Goal: Task Accomplishment & Management: Use online tool/utility

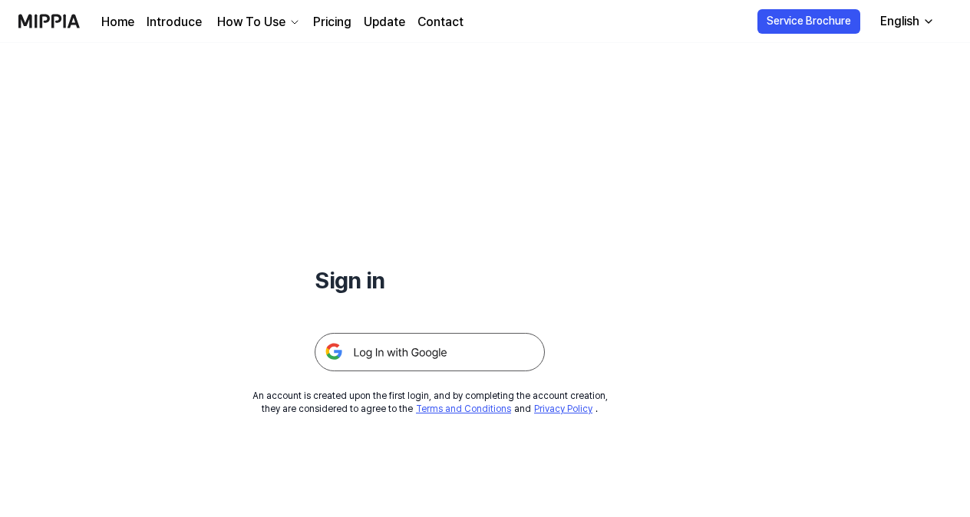
click at [422, 348] on img at bounding box center [430, 352] width 230 height 38
click at [410, 352] on img at bounding box center [430, 352] width 230 height 38
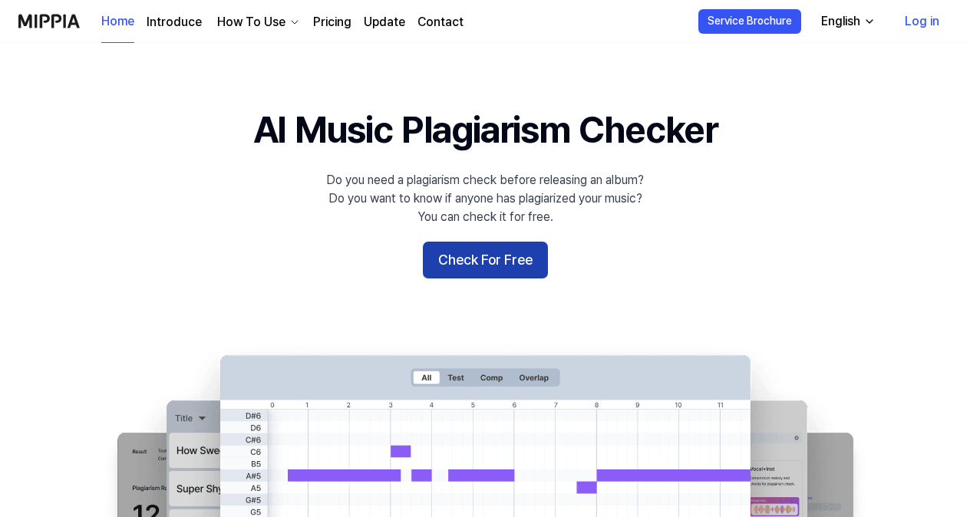
click at [459, 259] on button "Check For Free" at bounding box center [485, 260] width 125 height 37
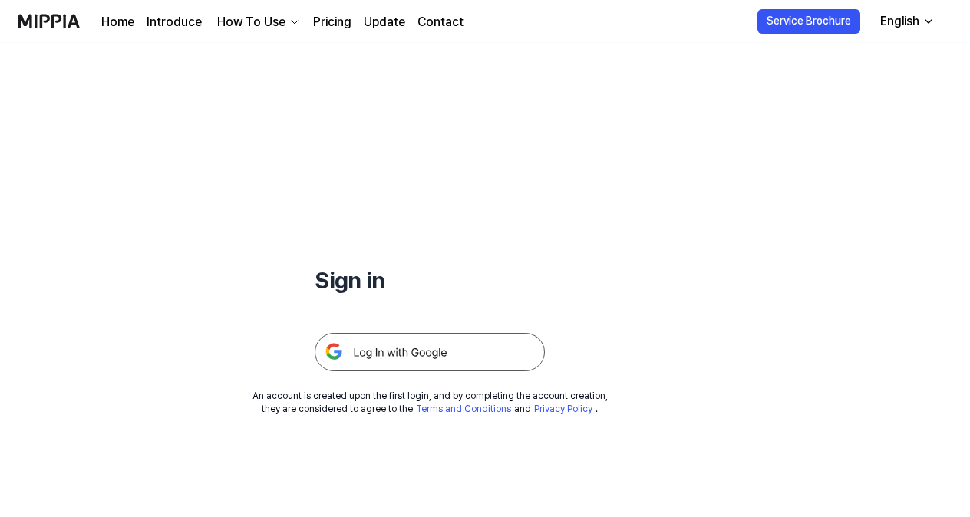
click at [357, 272] on h1 "Sign in" at bounding box center [430, 280] width 230 height 32
click at [422, 352] on img at bounding box center [430, 352] width 230 height 38
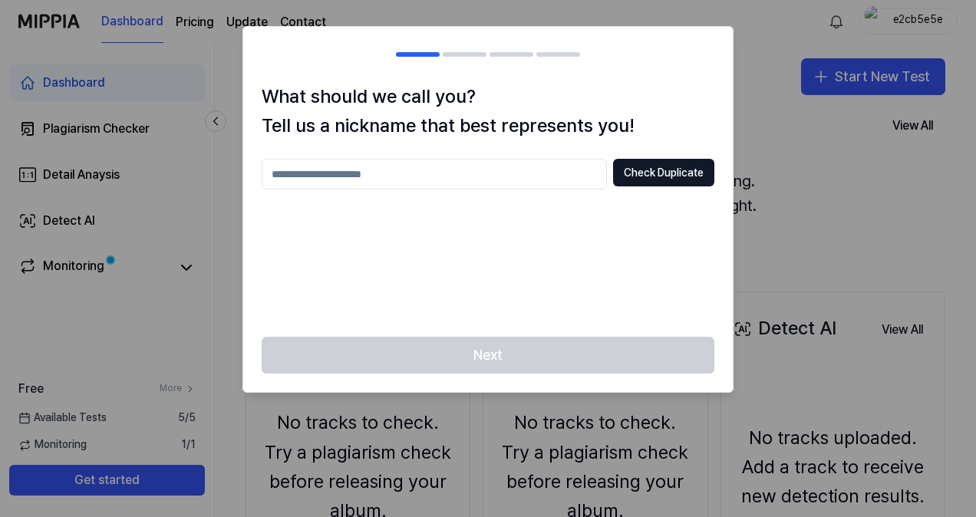
click at [413, 170] on input "text" at bounding box center [434, 174] width 345 height 31
type input "**********"
click at [651, 172] on button "Check Duplicate" at bounding box center [663, 173] width 101 height 28
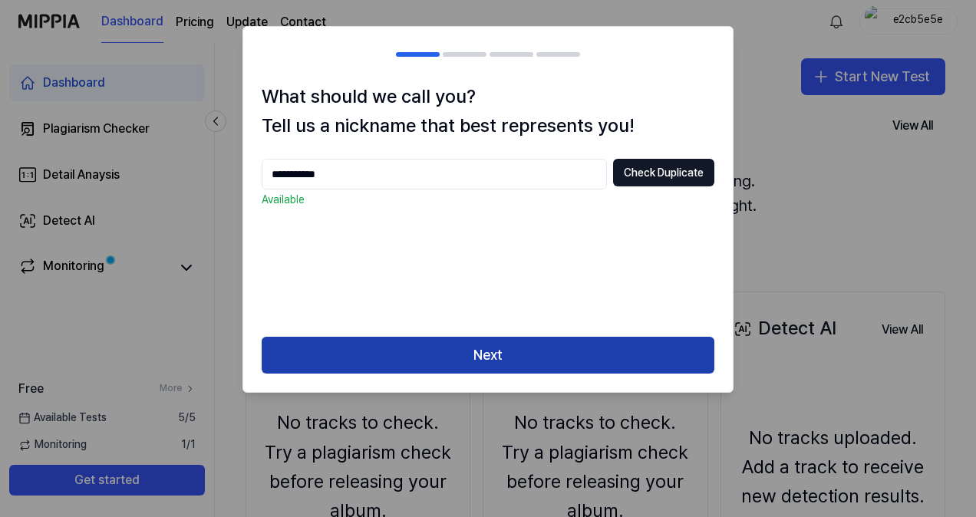
click at [492, 356] on button "Next" at bounding box center [488, 355] width 453 height 37
click at [486, 351] on button "Next" at bounding box center [488, 355] width 453 height 37
click at [499, 354] on button "Next" at bounding box center [488, 355] width 453 height 37
click at [506, 358] on button "Next" at bounding box center [488, 355] width 453 height 37
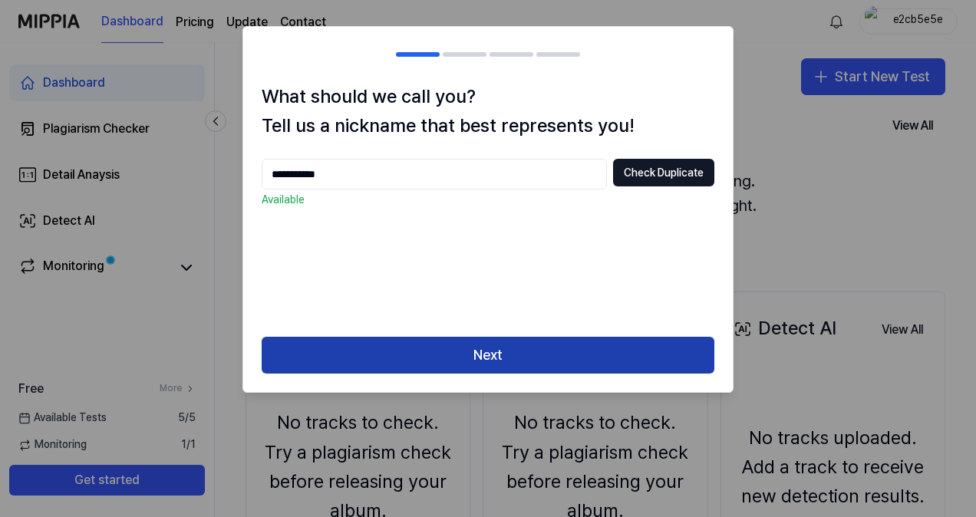
click at [506, 358] on button "Next" at bounding box center [488, 355] width 453 height 37
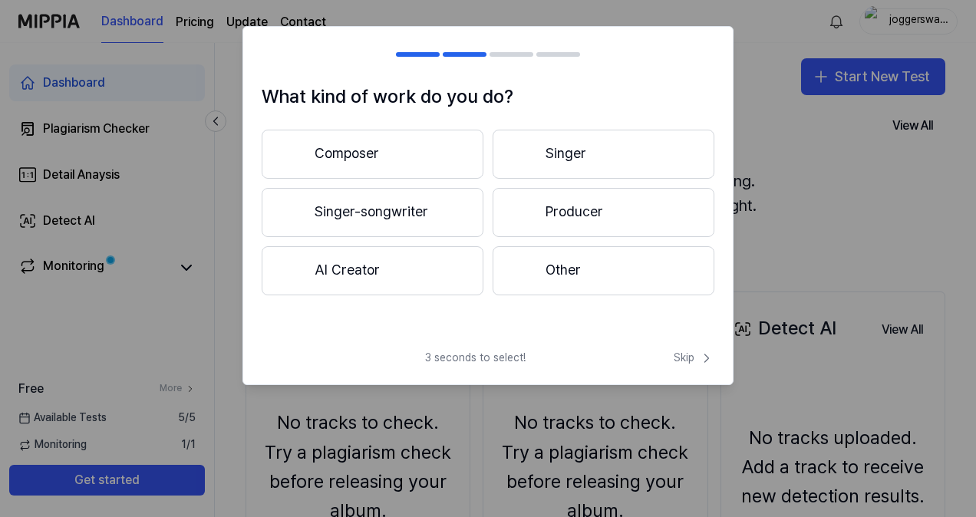
click at [559, 275] on button "Other" at bounding box center [604, 270] width 222 height 49
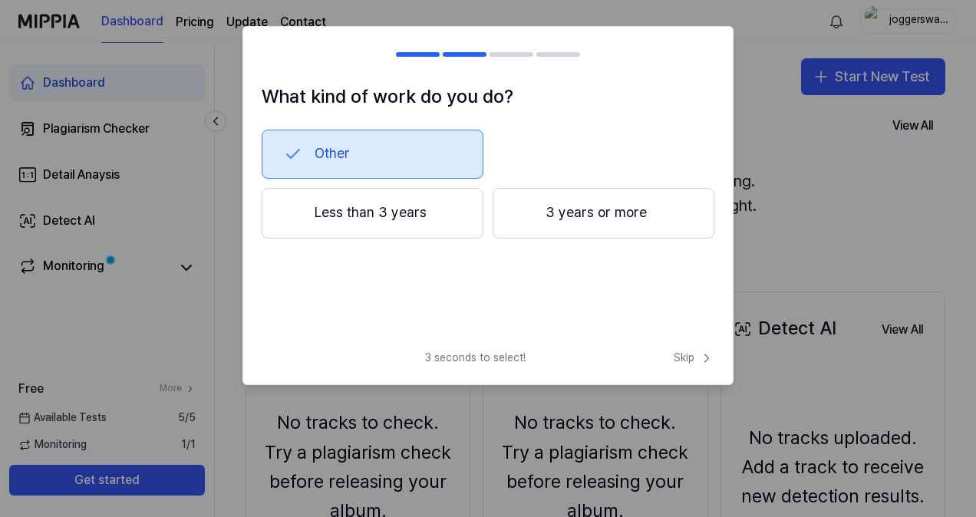
click at [540, 214] on button "3 years or more" at bounding box center [604, 213] width 222 height 51
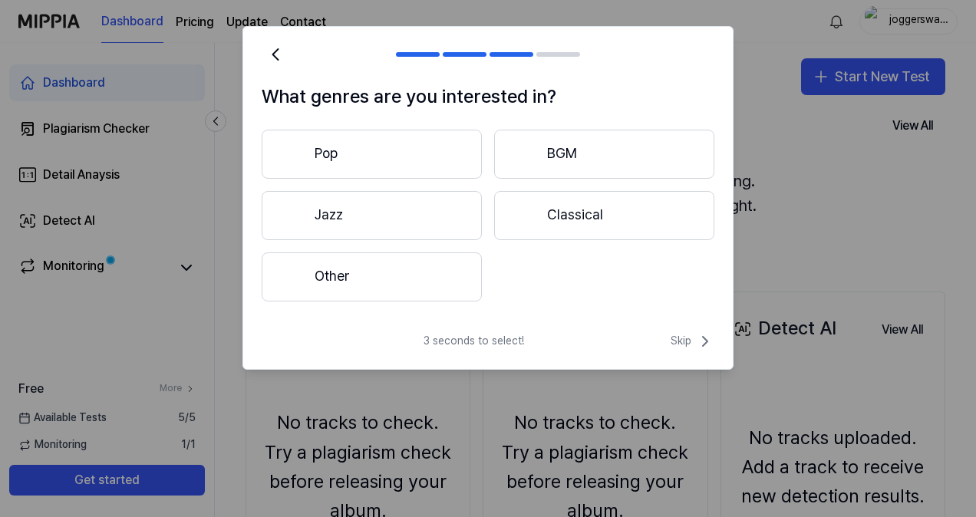
click at [555, 208] on button "Classical" at bounding box center [604, 215] width 220 height 49
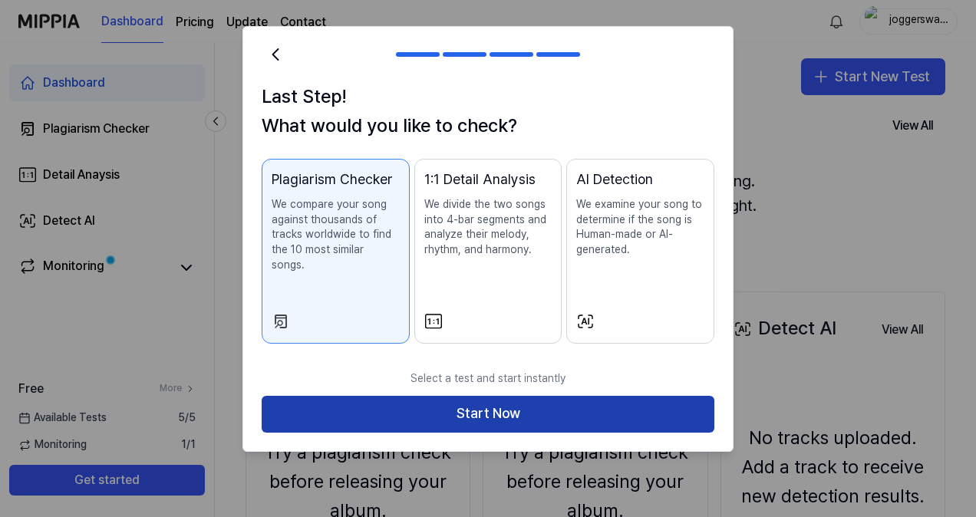
click at [501, 400] on button "Start Now" at bounding box center [488, 414] width 453 height 37
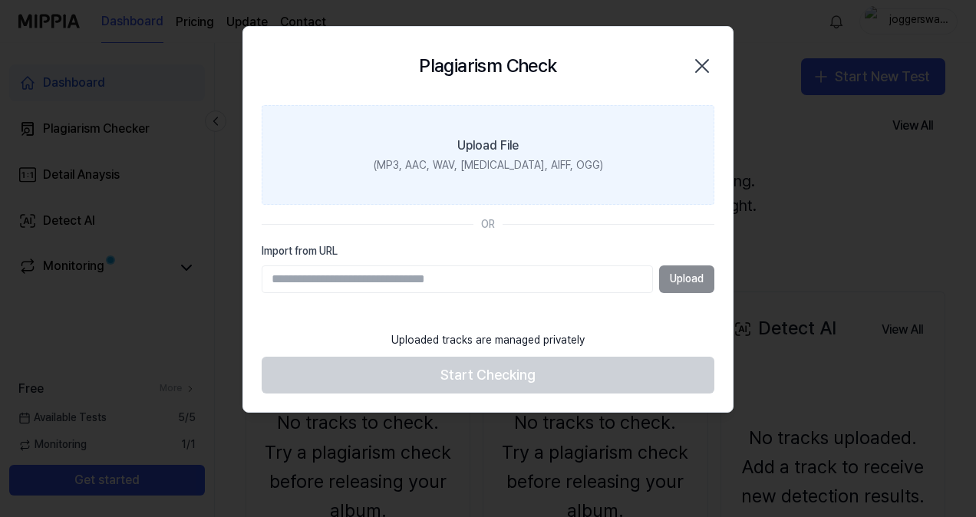
click at [466, 149] on div "Upload File" at bounding box center [487, 146] width 61 height 18
click at [0, 0] on input "Upload File (MP3, AAC, WAV, FLAC, AIFF, OGG)" at bounding box center [0, 0] width 0 height 0
click at [483, 140] on div "Upload File" at bounding box center [487, 146] width 61 height 18
click at [0, 0] on input "Upload File (MP3, AAC, WAV, FLAC, AIFF, OGG)" at bounding box center [0, 0] width 0 height 0
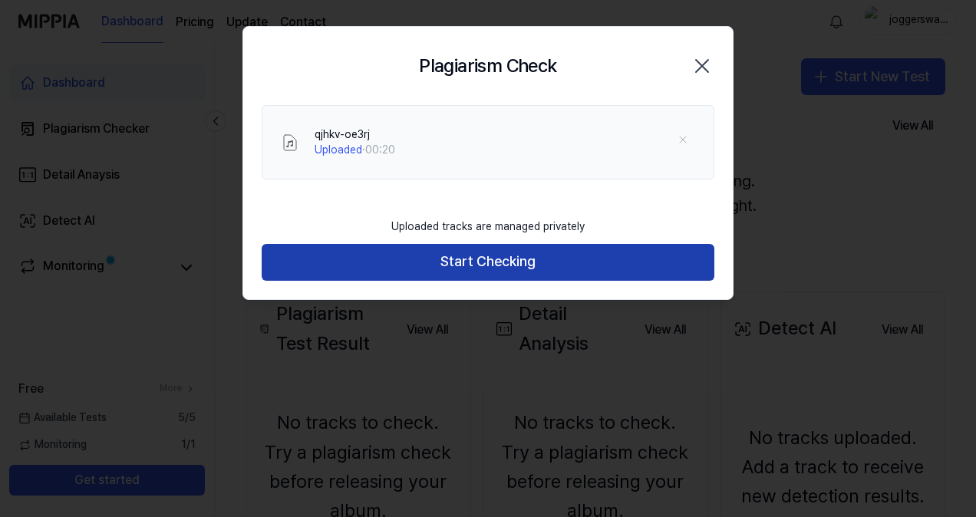
click at [470, 260] on button "Start Checking" at bounding box center [488, 262] width 453 height 37
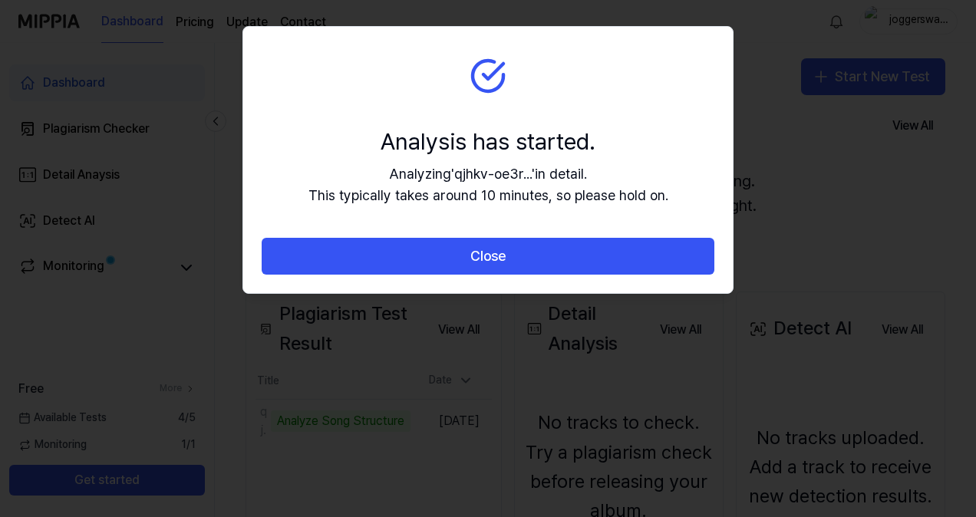
click at [470, 260] on button "Close" at bounding box center [488, 256] width 453 height 37
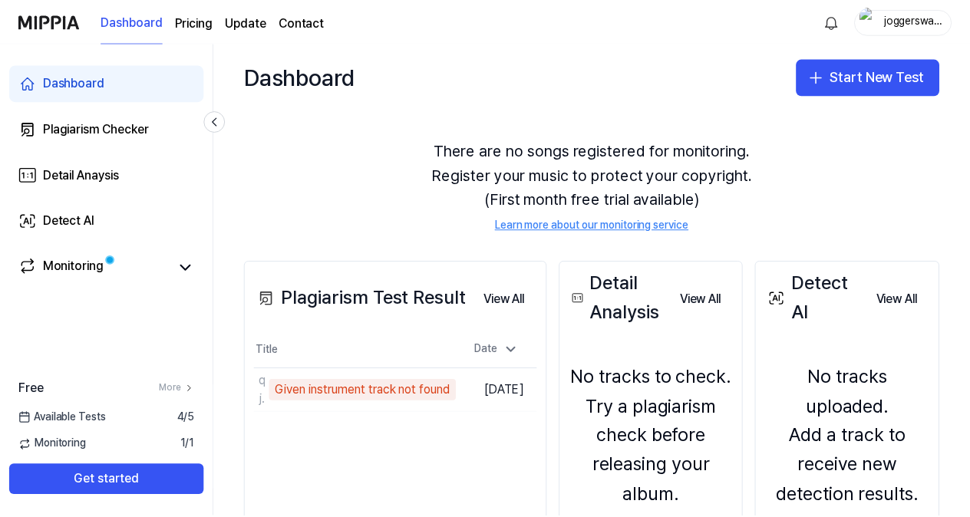
scroll to position [40, 0]
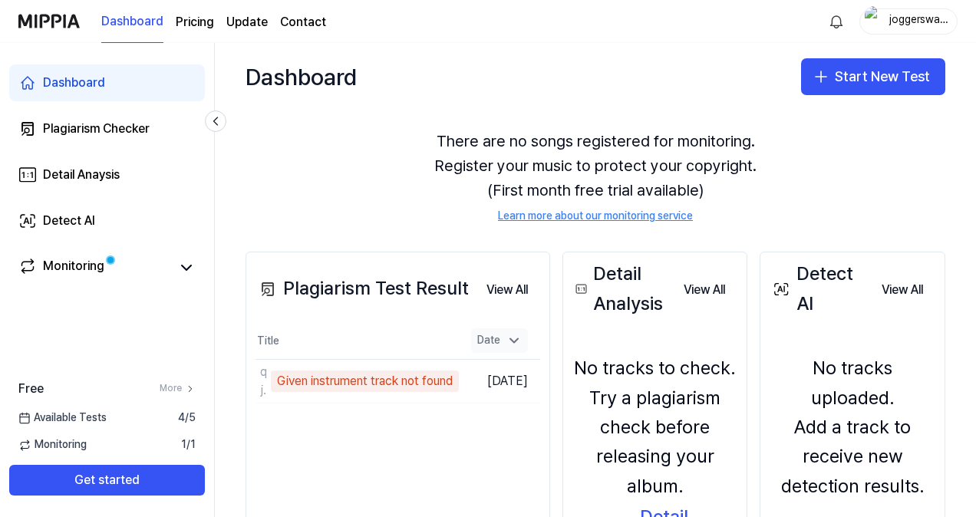
click at [522, 339] on icon at bounding box center [513, 340] width 15 height 15
click at [518, 283] on button "View All" at bounding box center [507, 290] width 66 height 31
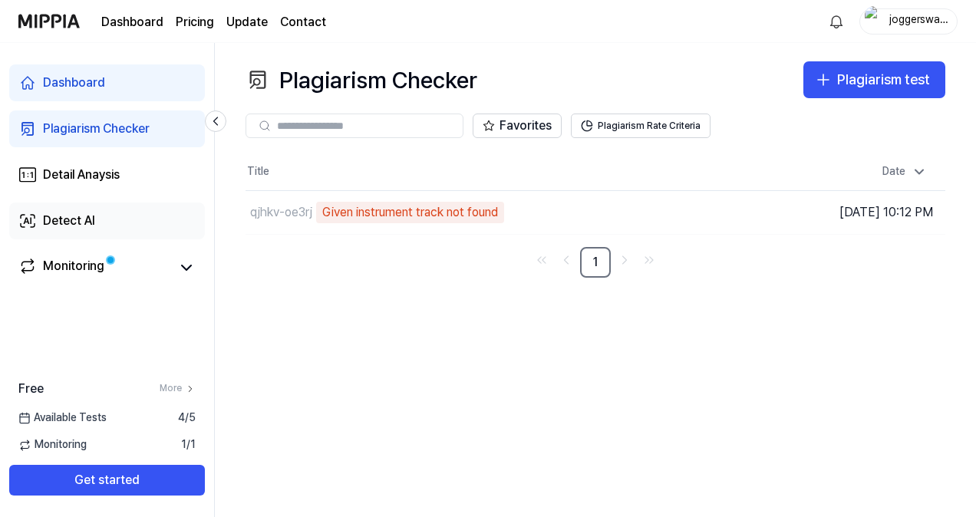
click at [92, 219] on div "Detect AI" at bounding box center [69, 221] width 52 height 18
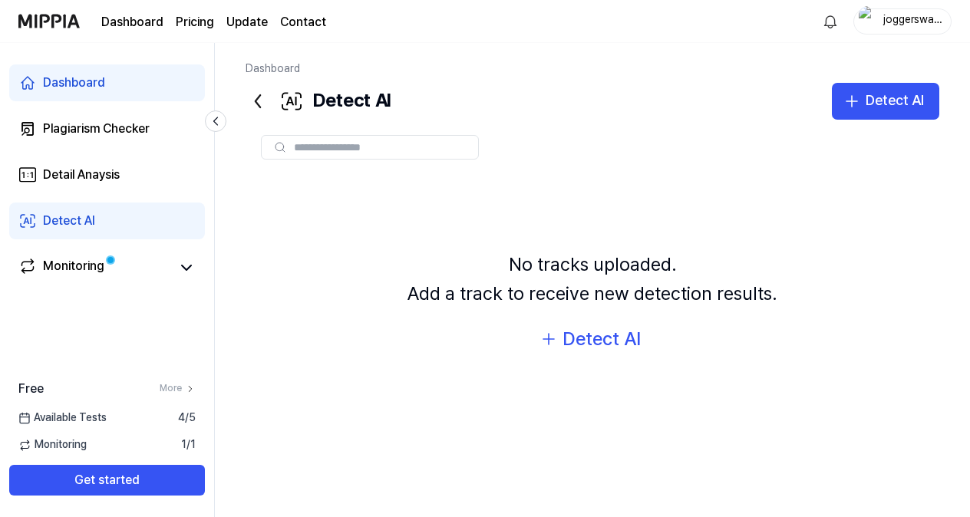
click at [487, 302] on div "No tracks uploaded. Add a track to receive new detection results." at bounding box center [592, 279] width 370 height 59
click at [620, 340] on div "Detect AI" at bounding box center [601, 339] width 78 height 29
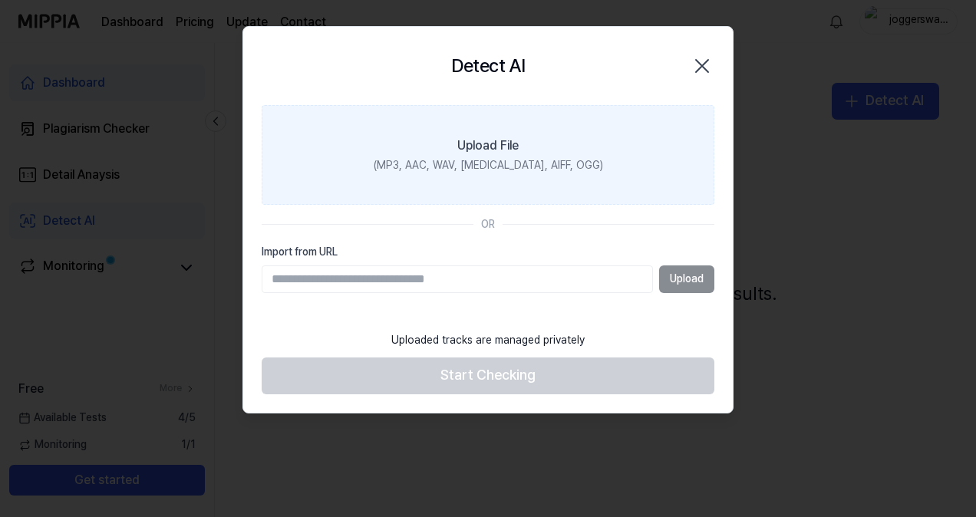
click at [471, 147] on div "Upload File" at bounding box center [487, 146] width 61 height 18
click at [0, 0] on input "Upload File (MP3, AAC, WAV, FLAC, AIFF, OGG)" at bounding box center [0, 0] width 0 height 0
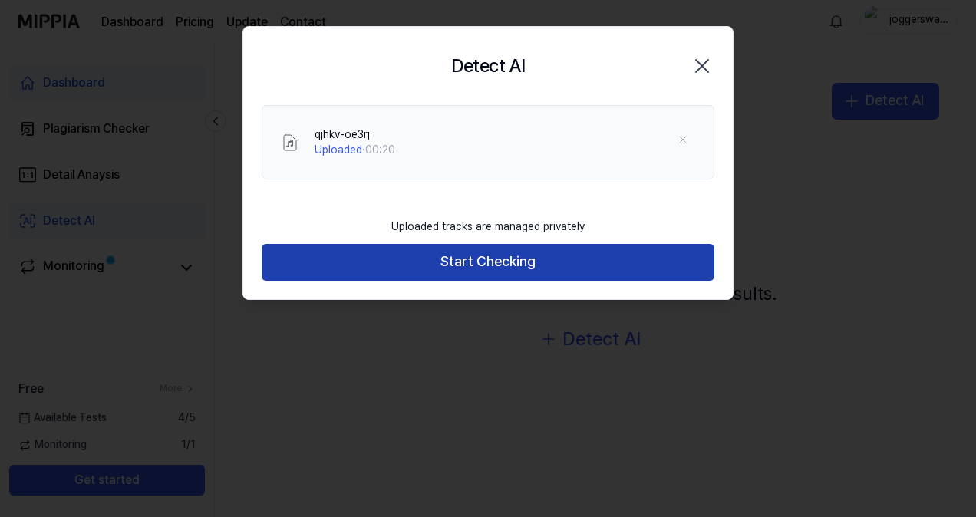
click at [466, 262] on button "Start Checking" at bounding box center [488, 262] width 453 height 37
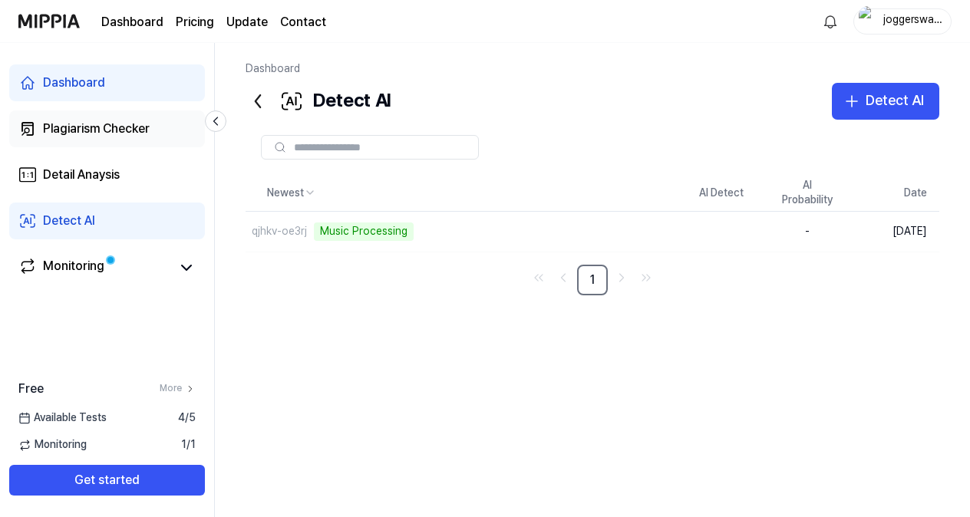
click at [99, 137] on div "Plagiarism Checker" at bounding box center [96, 129] width 107 height 18
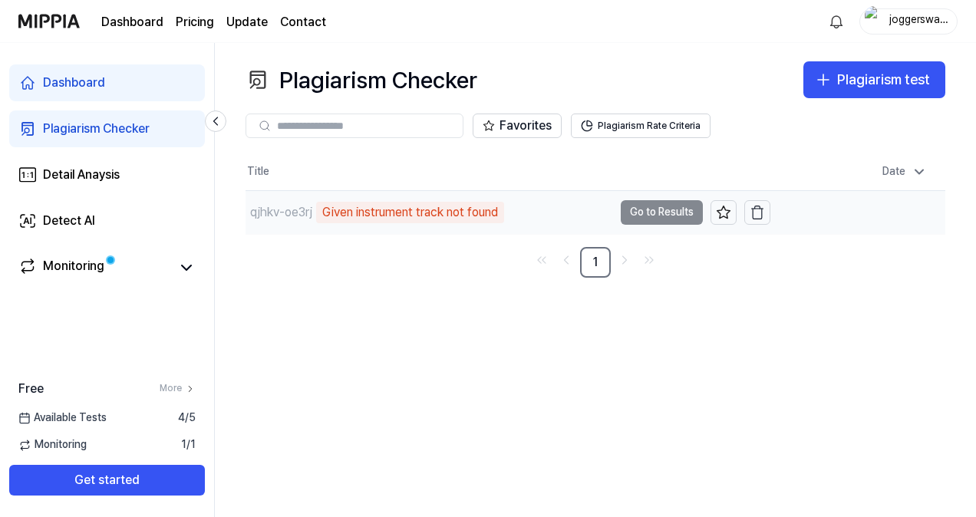
click at [356, 213] on div "Given instrument track not found" at bounding box center [410, 212] width 188 height 21
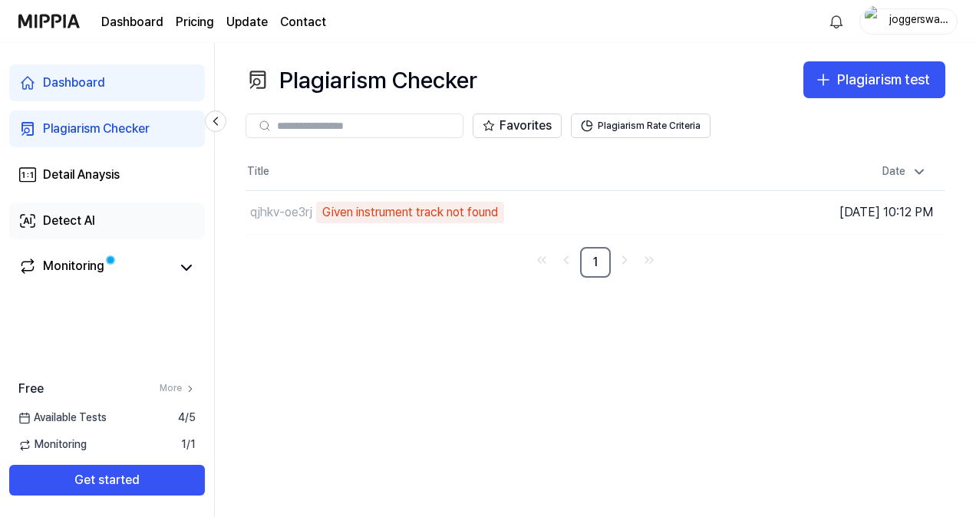
click at [103, 224] on link "Detect AI" at bounding box center [107, 221] width 196 height 37
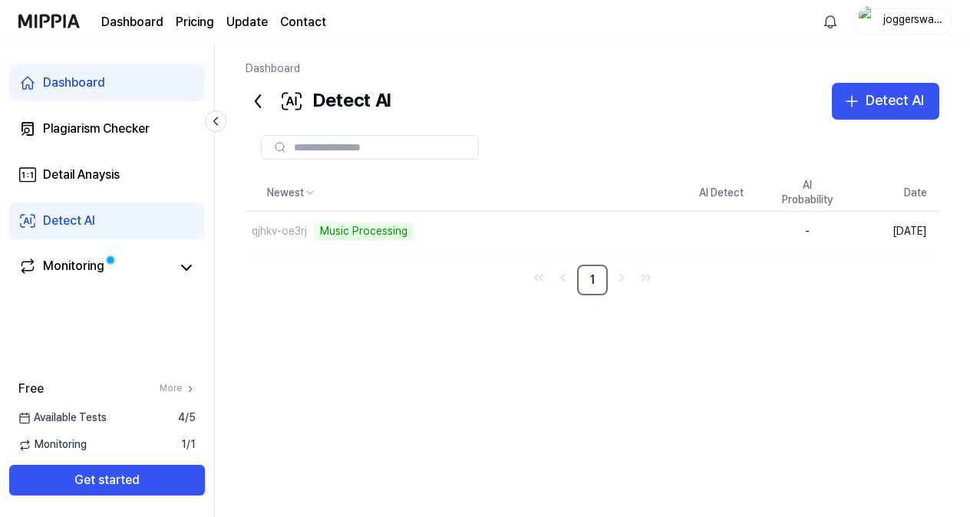
scroll to position [25, 0]
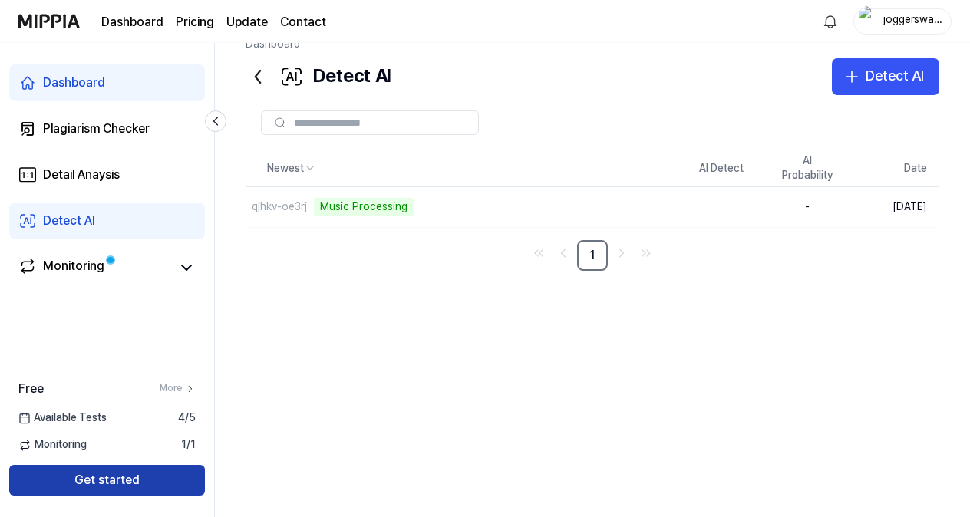
click at [110, 486] on button "Get started" at bounding box center [107, 480] width 196 height 31
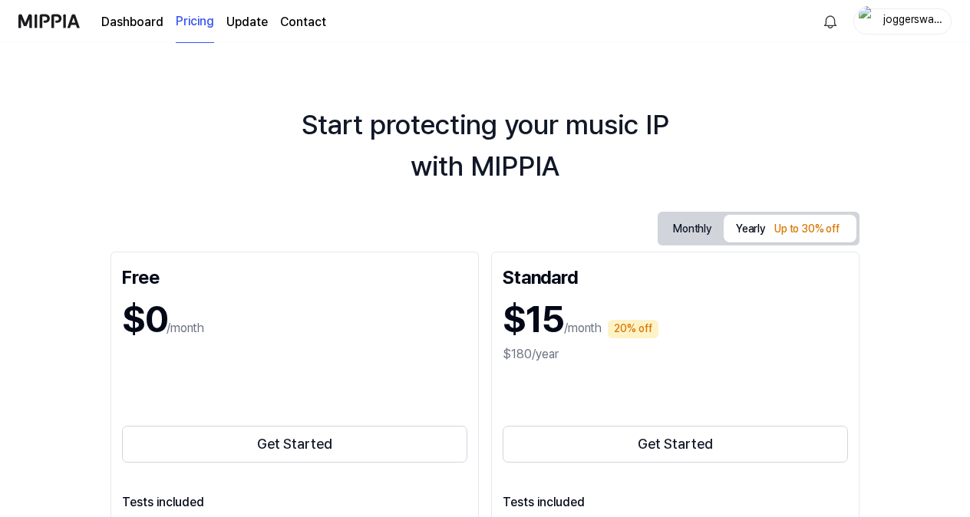
click at [118, 24] on link "Dashboard" at bounding box center [132, 22] width 62 height 18
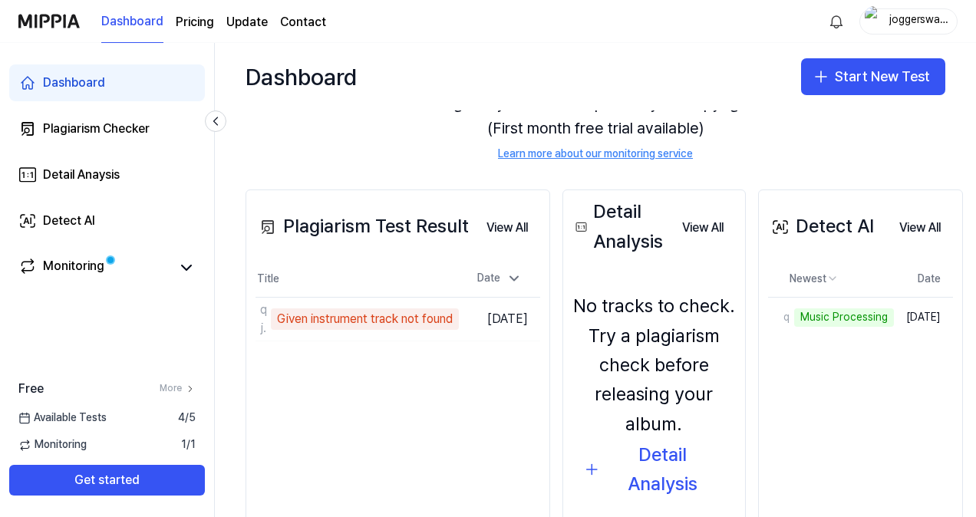
scroll to position [160, 0]
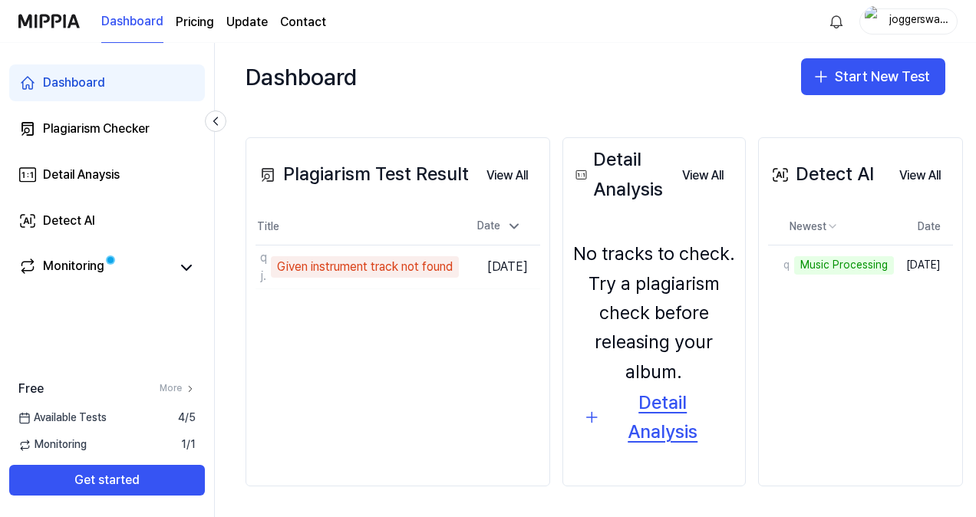
click at [687, 424] on div "Detail Analysis" at bounding box center [662, 417] width 115 height 59
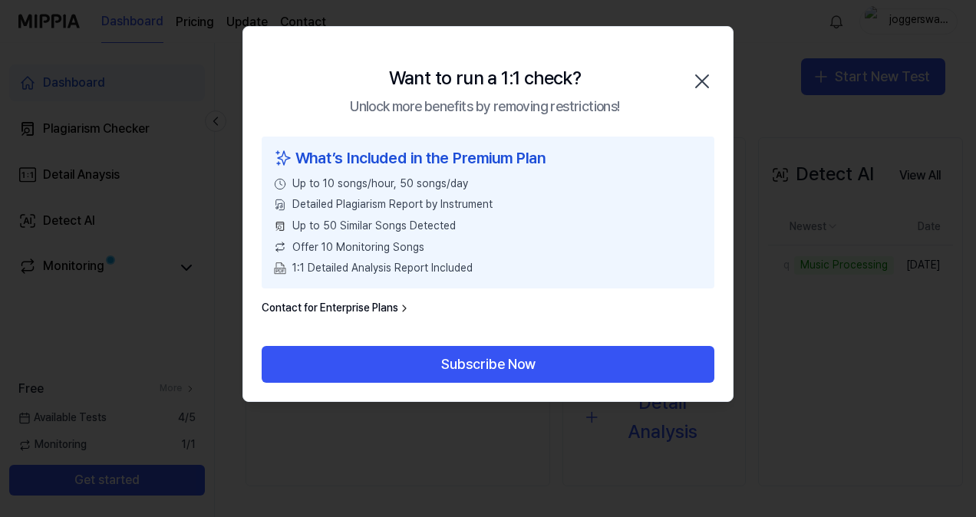
click at [513, 235] on div "What’s Included in the Premium Plan Up to 10 songs/hour, 50 songs/day Detailed …" at bounding box center [488, 213] width 453 height 152
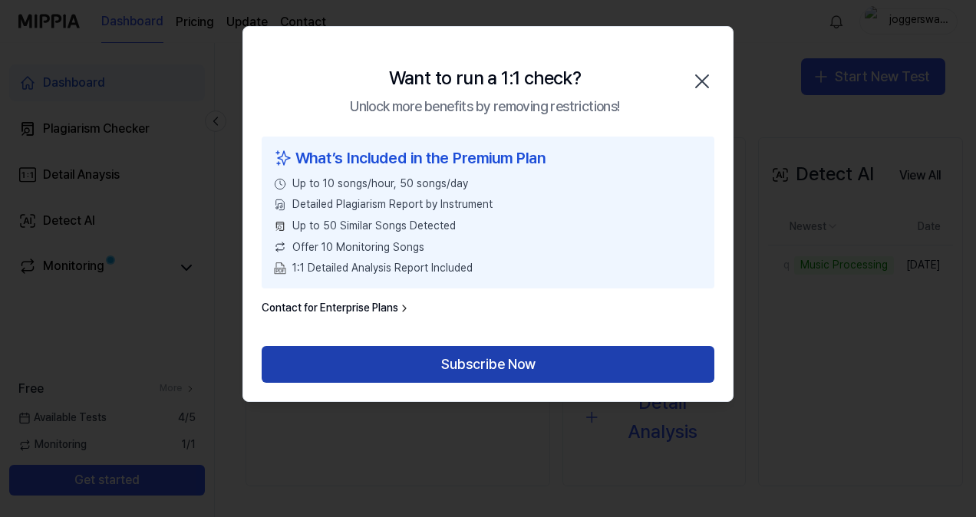
click at [499, 369] on button "Subscribe Now" at bounding box center [488, 364] width 453 height 37
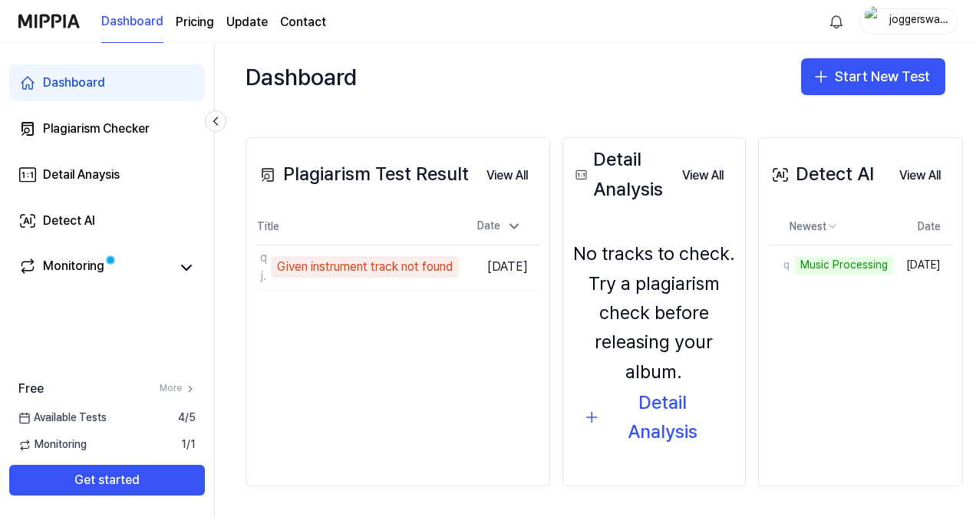
scroll to position [160, 61]
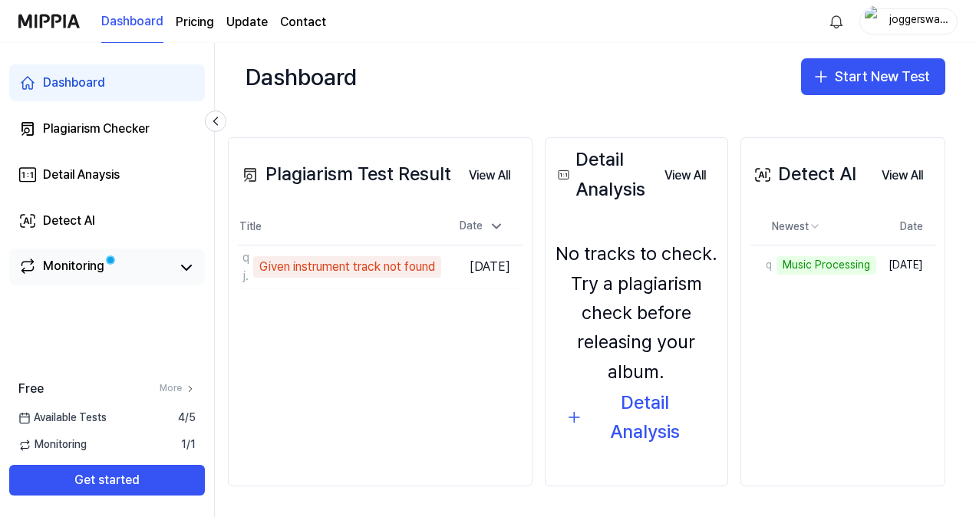
click at [100, 269] on div "Monitoring" at bounding box center [73, 267] width 61 height 21
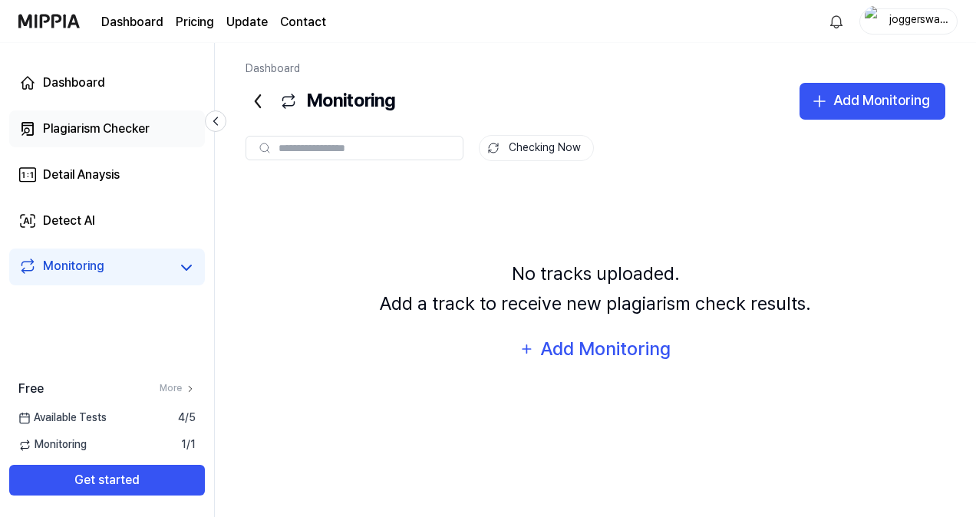
click at [110, 134] on div "Plagiarism Checker" at bounding box center [96, 129] width 107 height 18
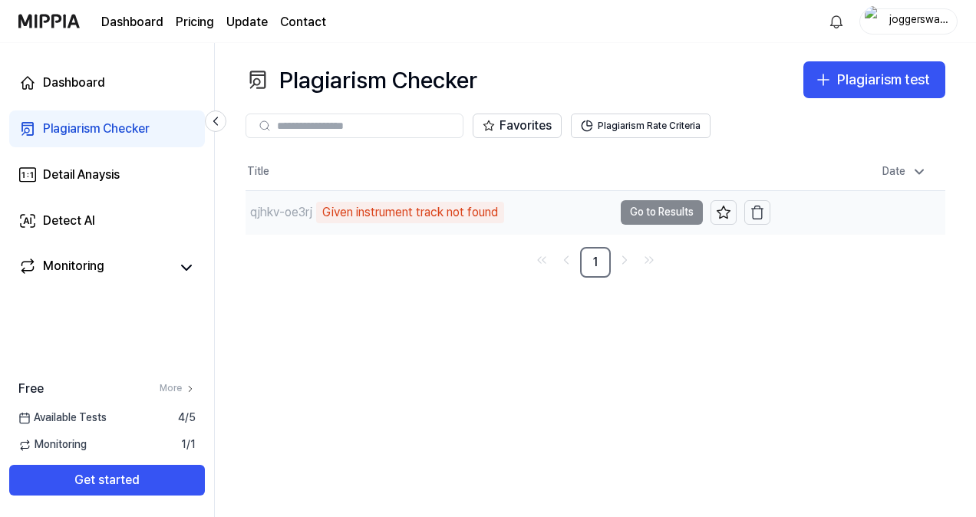
click at [656, 210] on td "qjhkv-oe3rj Given instrument track not found Go to Results" at bounding box center [508, 212] width 525 height 43
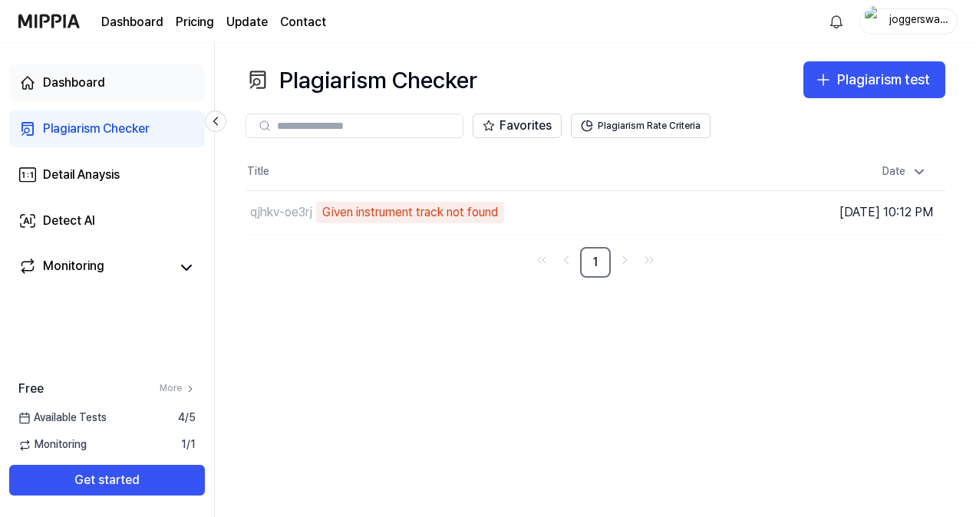
click at [103, 89] on div "Dashboard" at bounding box center [74, 83] width 62 height 18
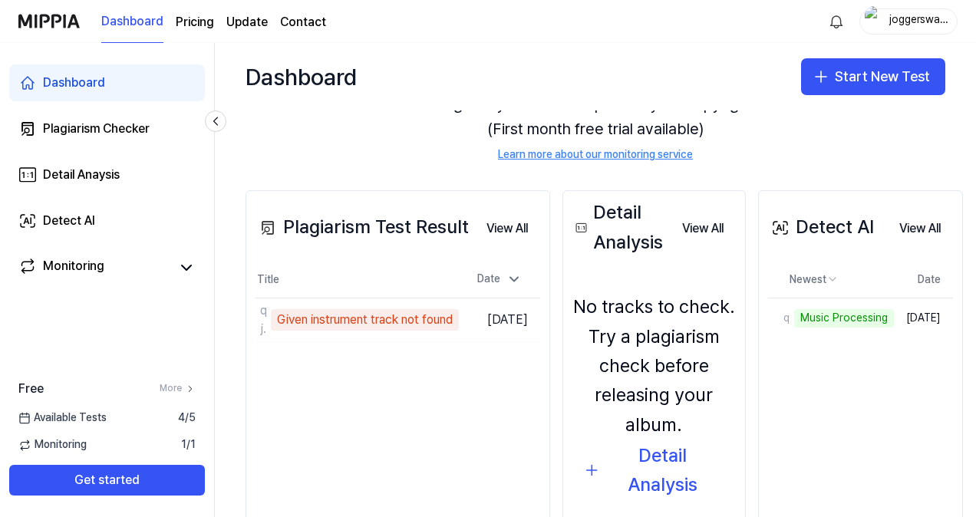
scroll to position [160, 0]
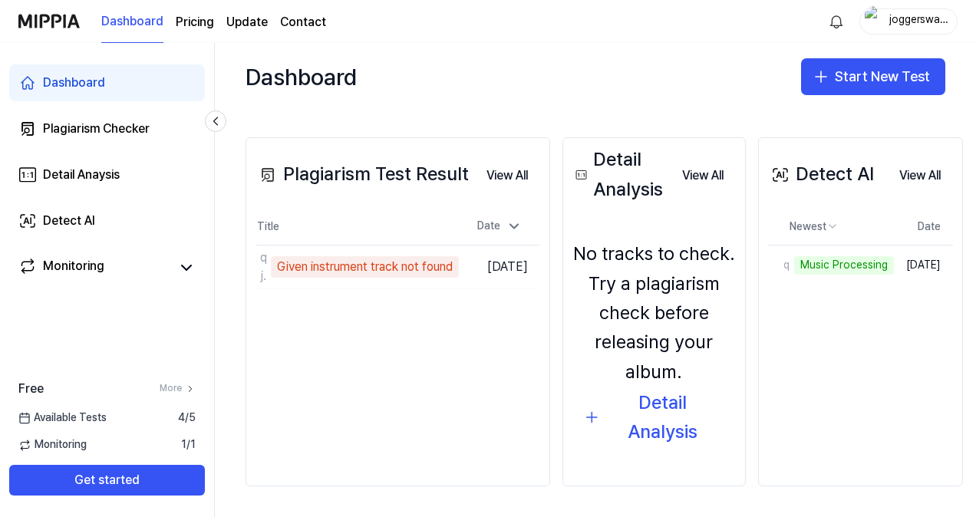
click at [465, 415] on div "Plagiarism Test Result View All Plagiarism Test Result Title Date qjhkv-oe3rj G…" at bounding box center [398, 311] width 305 height 349
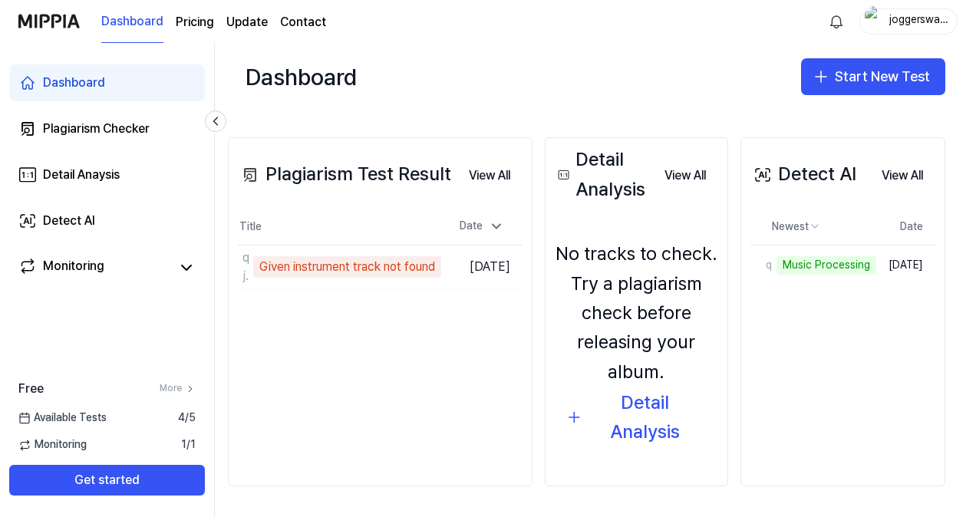
scroll to position [160, 55]
